Goal: Task Accomplishment & Management: Manage account settings

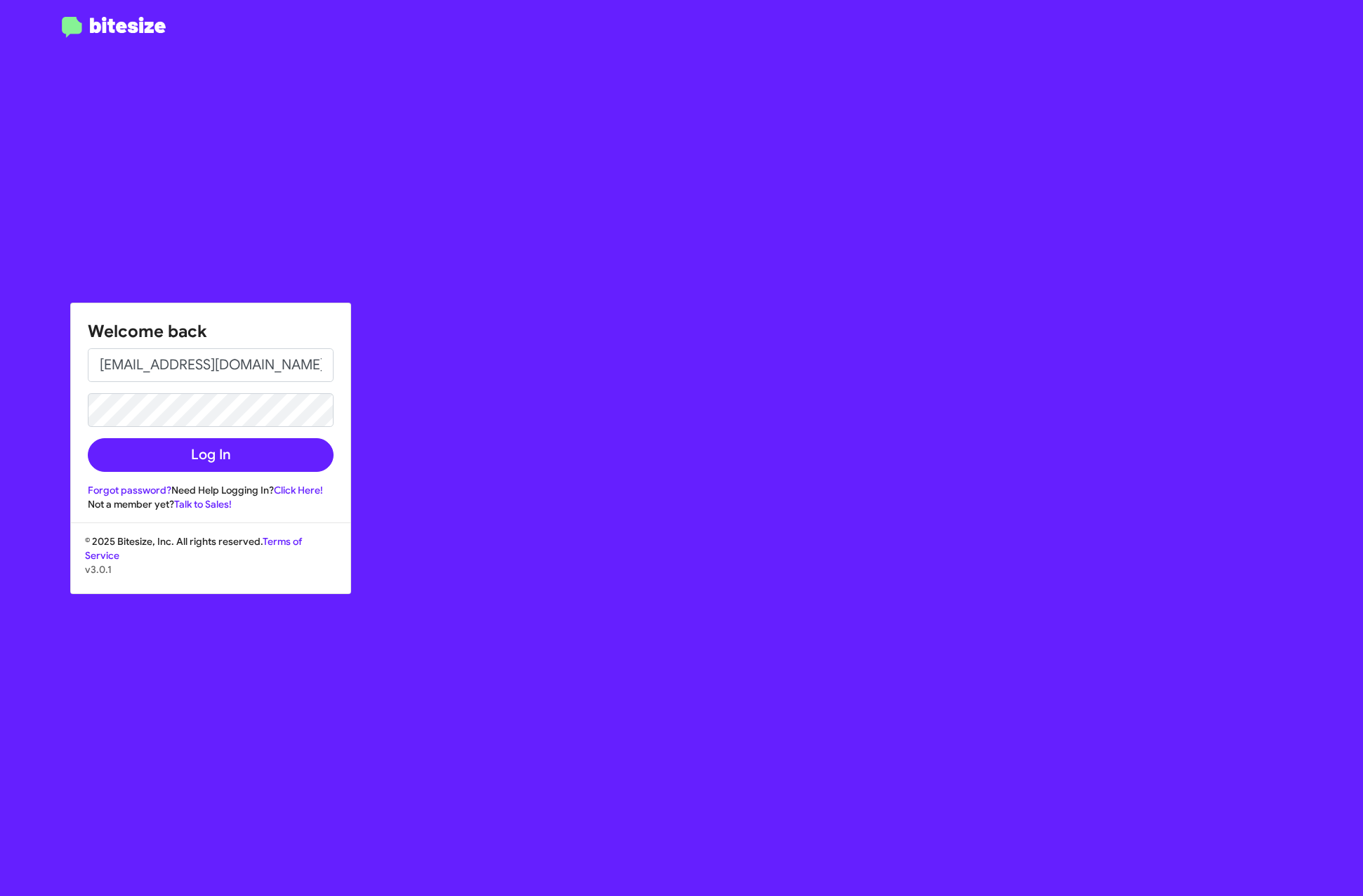
type input "[EMAIL_ADDRESS][DOMAIN_NAME]"
click at [211, 455] on button "Log In" at bounding box center [210, 455] width 245 height 34
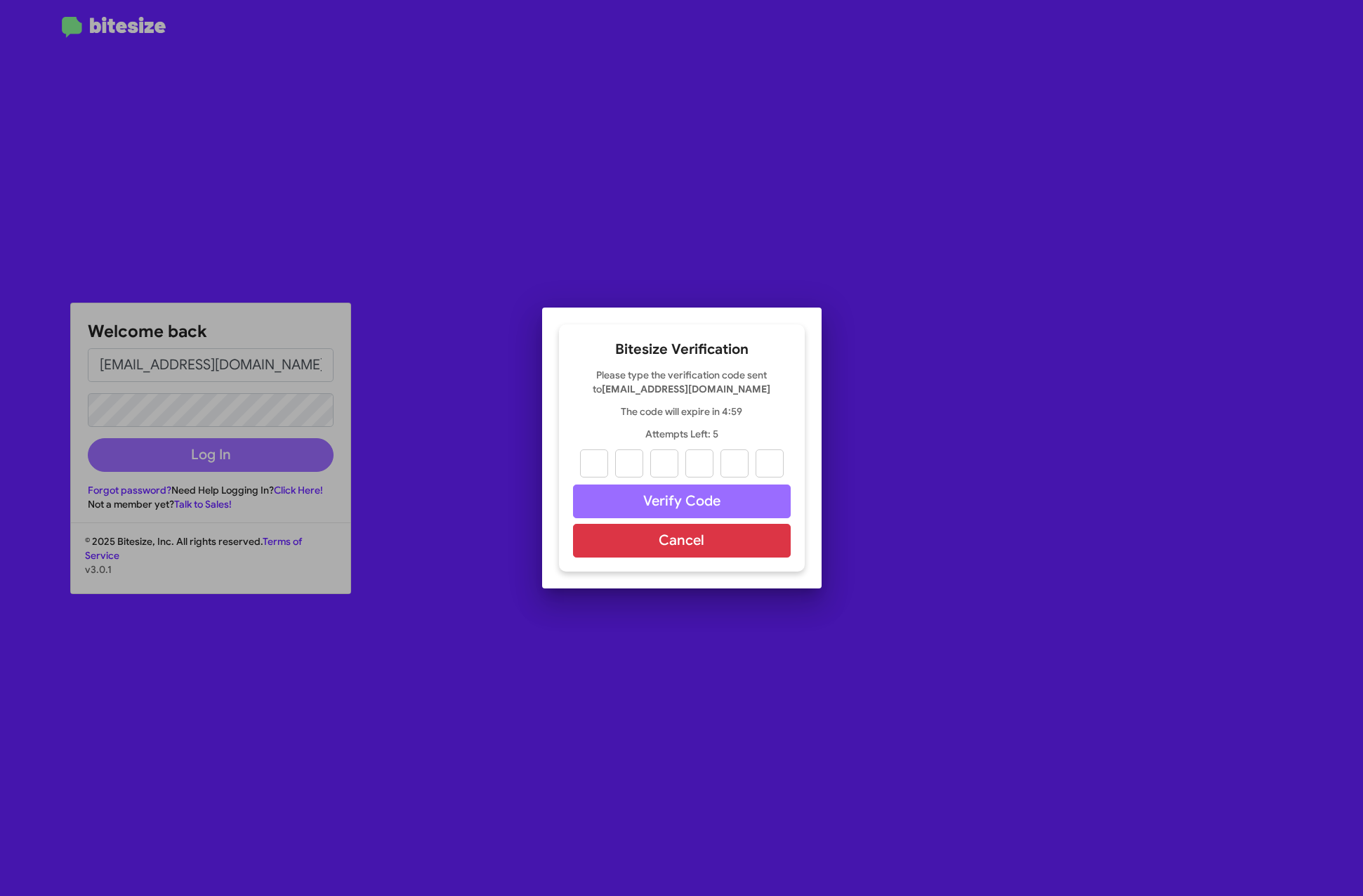
click at [598, 470] on input "text" at bounding box center [594, 463] width 28 height 28
drag, startPoint x: 822, startPoint y: 692, endPoint x: 796, endPoint y: 648, distance: 51.1
click at [817, 685] on div at bounding box center [681, 448] width 1363 height 896
paste input "3"
type input "3"
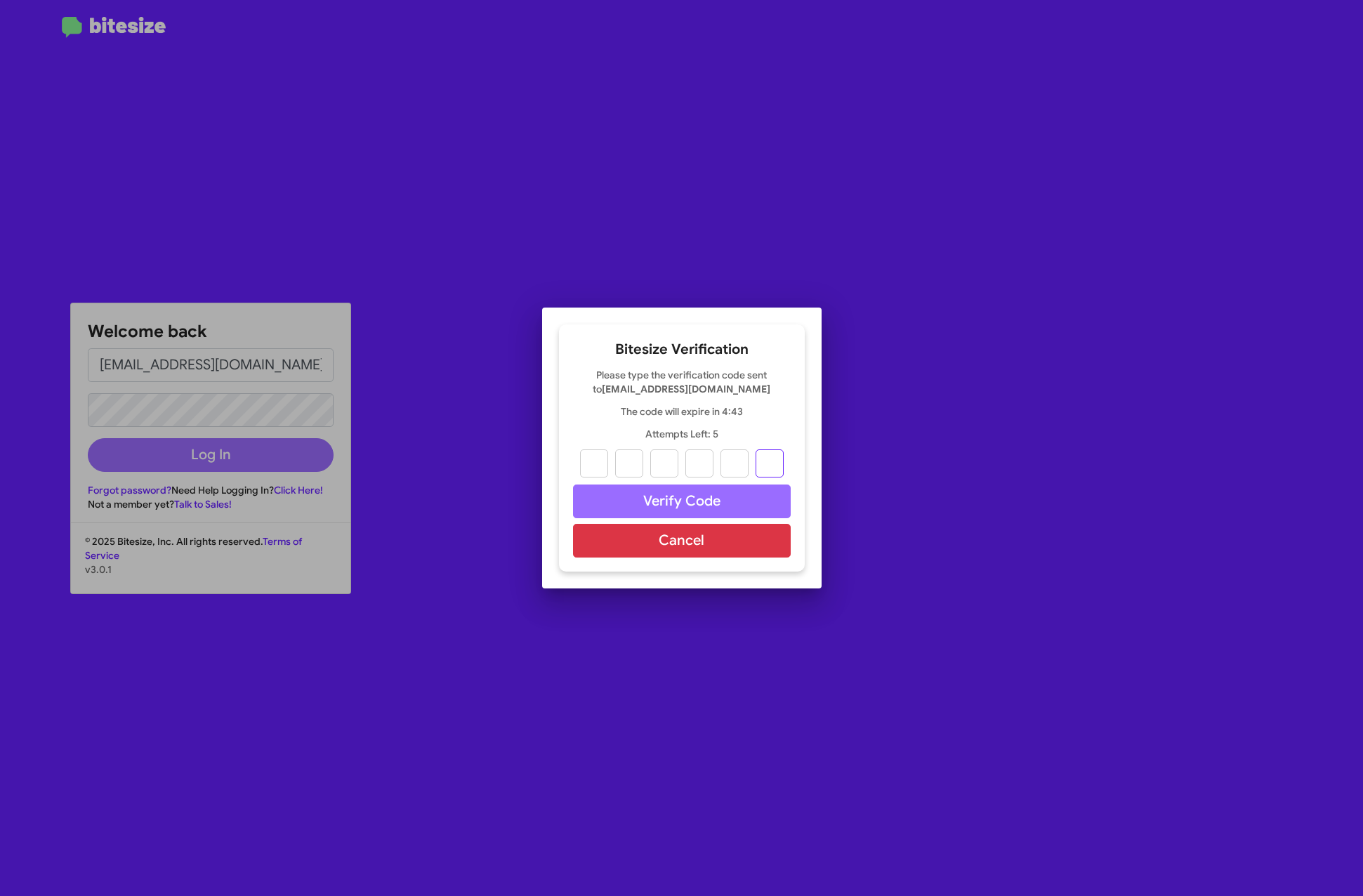
type input "5"
type input "3"
type input "2"
type input "4"
type input "3"
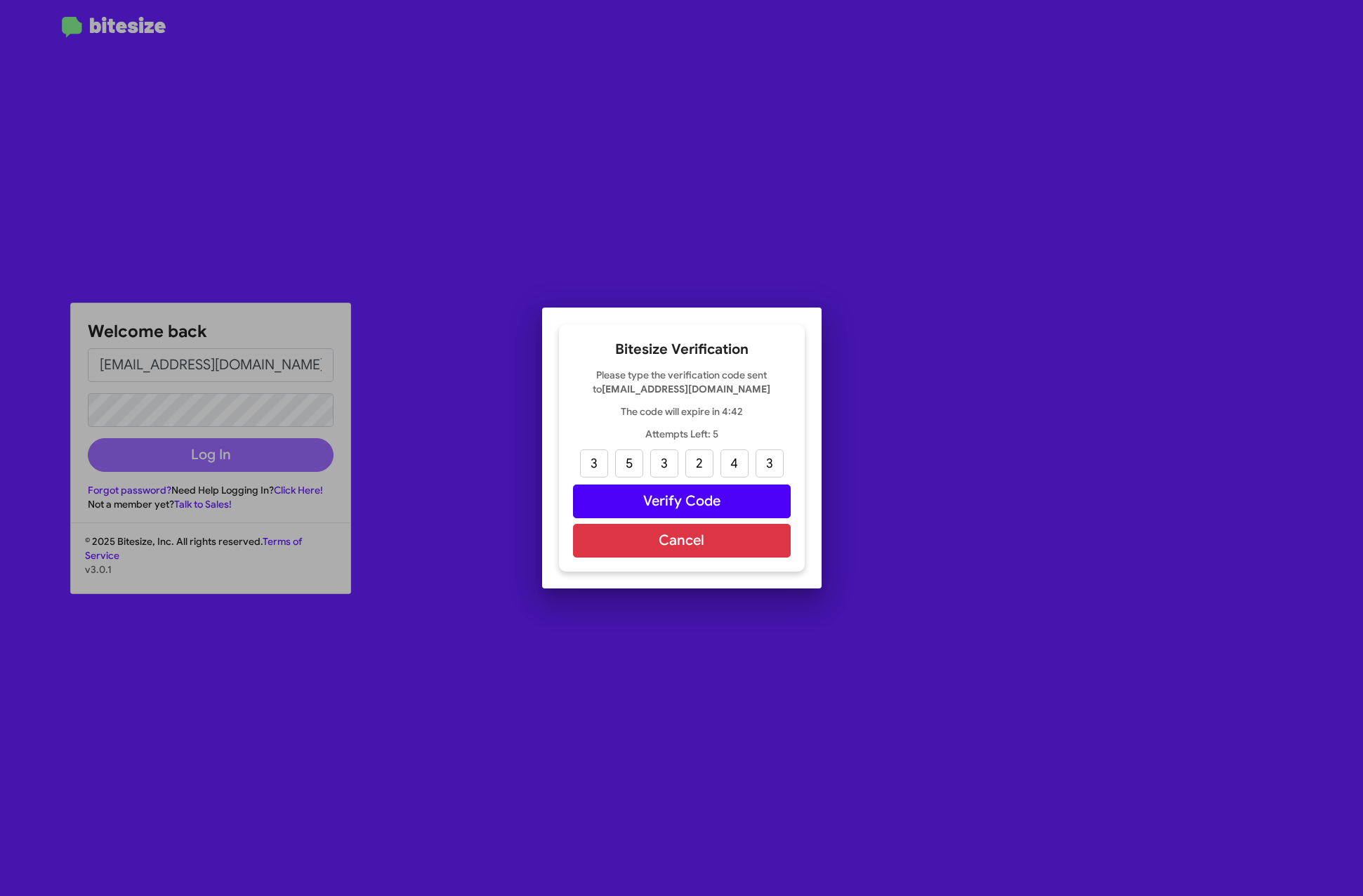
click at [649, 502] on button "Verify Code" at bounding box center [681, 501] width 218 height 34
